Goal: Learn about a topic

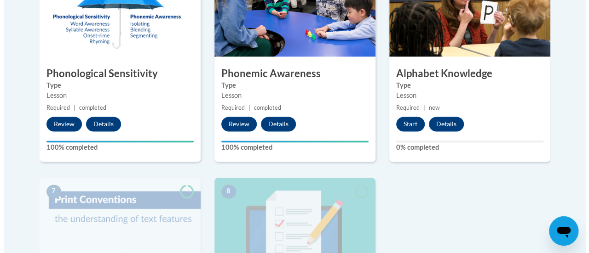
scroll to position [601, 0]
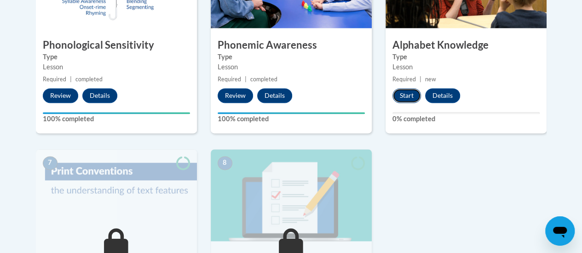
click at [401, 92] on button "Start" at bounding box center [406, 95] width 29 height 15
